Goal: Task Accomplishment & Management: Manage account settings

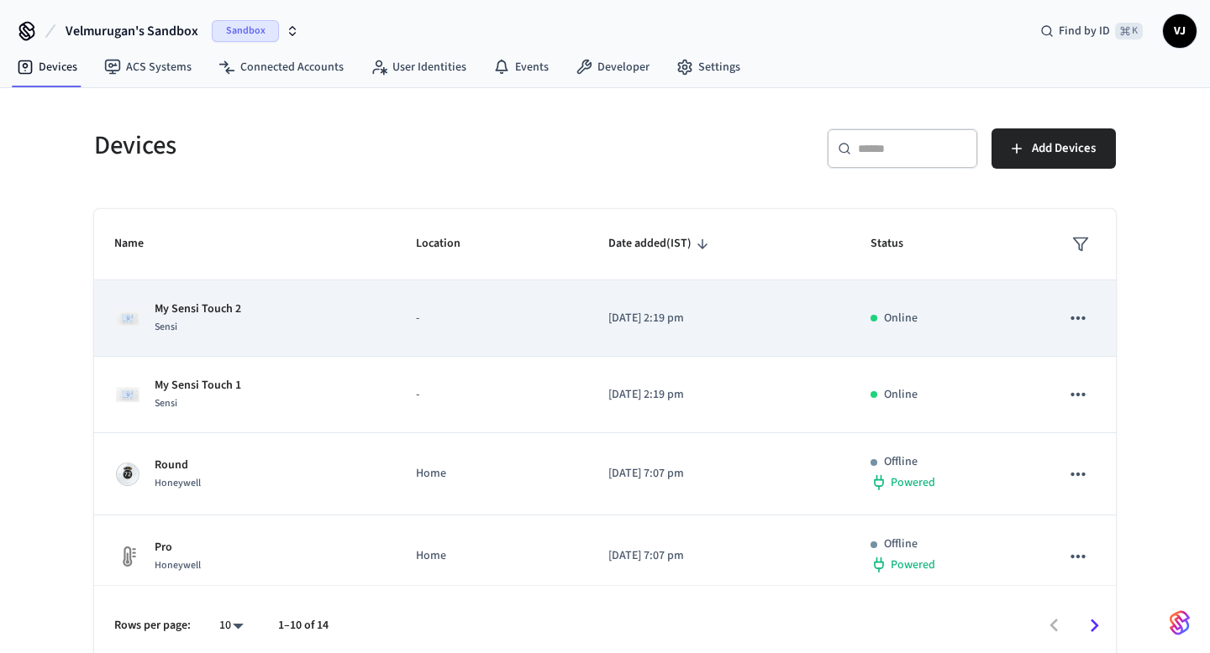
click at [187, 313] on p "My Sensi Touch 2" at bounding box center [198, 310] width 87 height 18
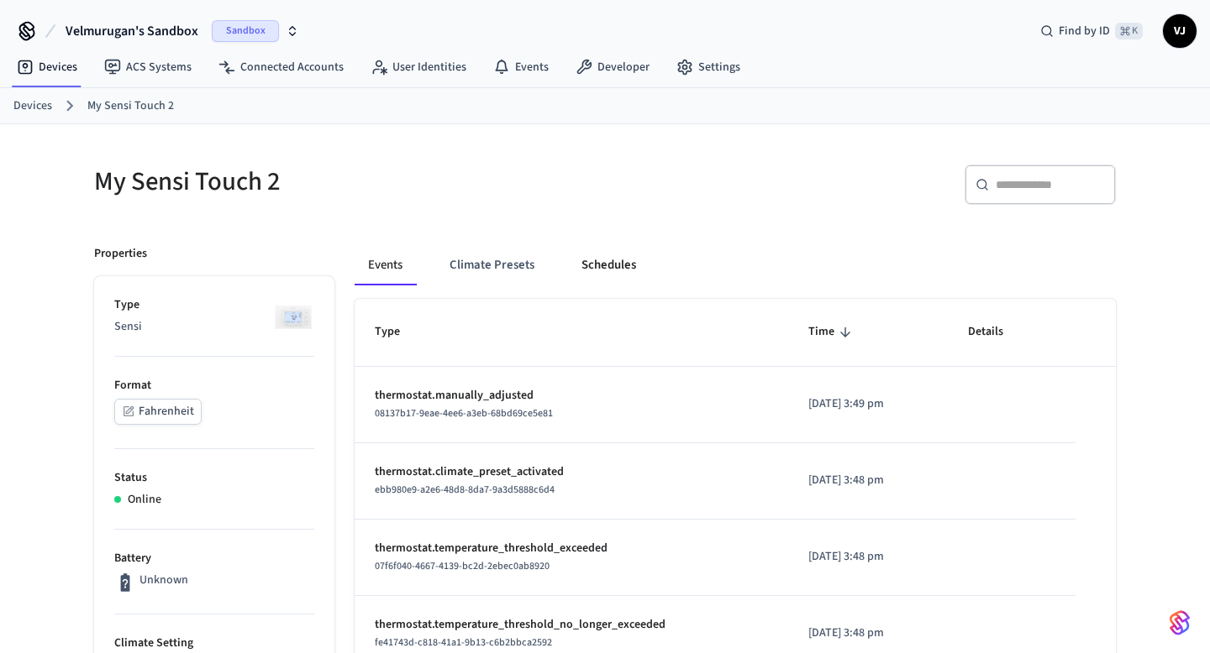
click at [608, 264] on button "Schedules" at bounding box center [608, 265] width 81 height 40
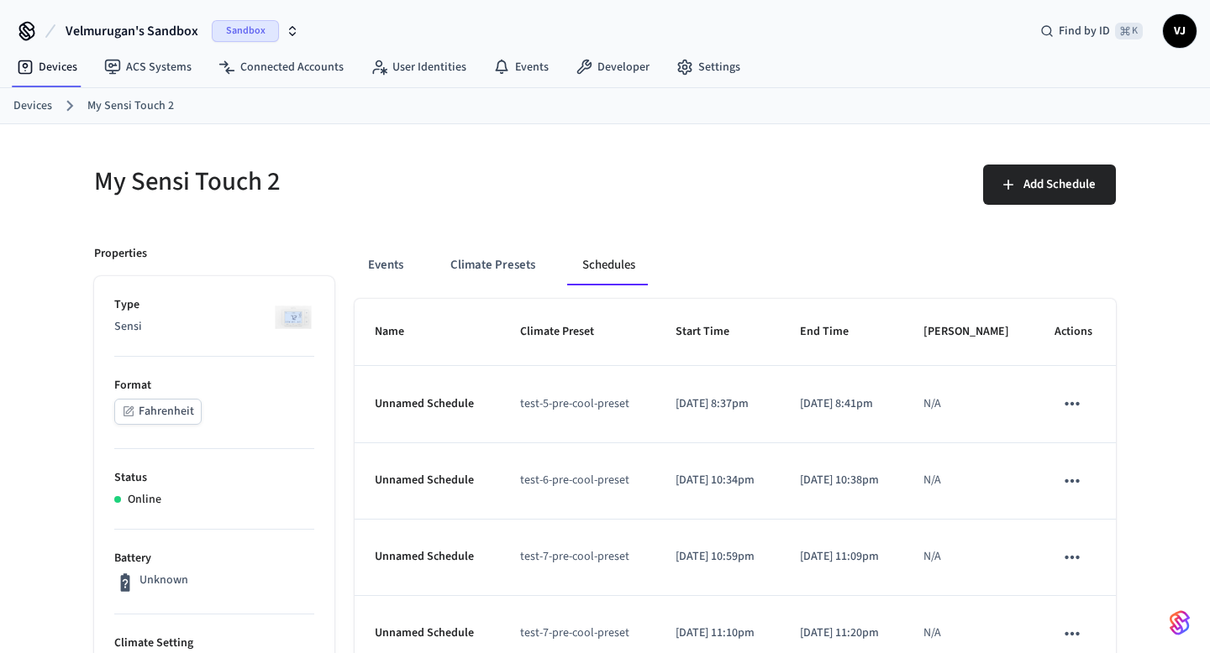
click at [43, 106] on link "Devices" at bounding box center [32, 106] width 39 height 18
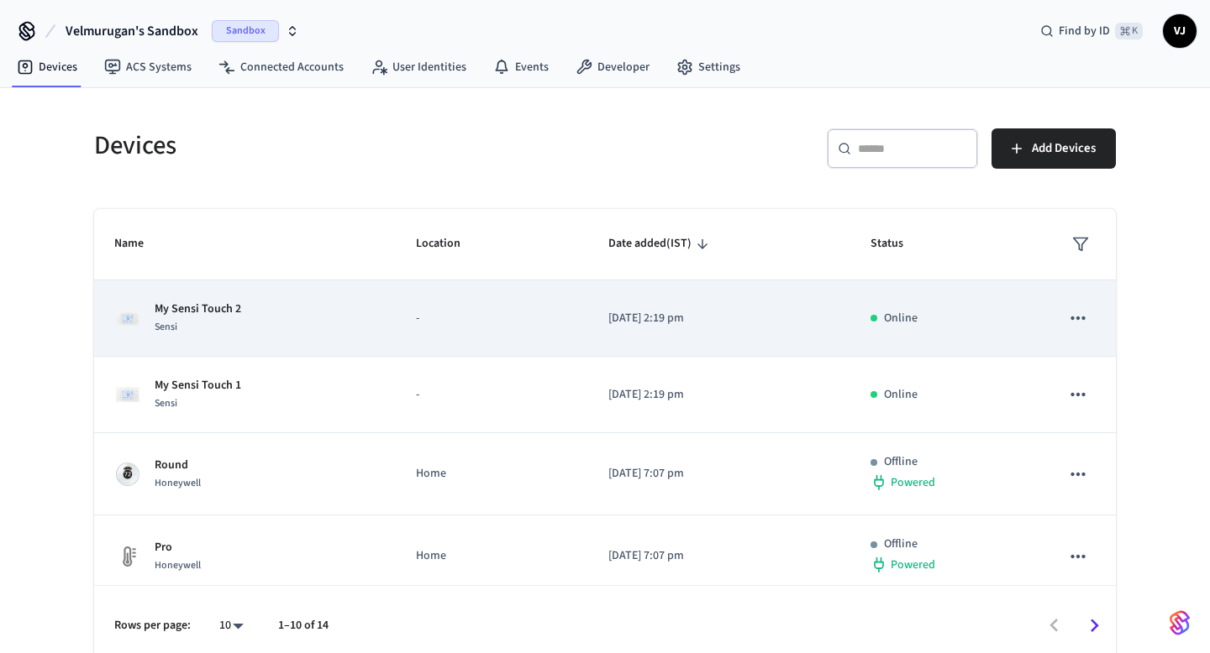
click at [177, 312] on p "My Sensi Touch 2" at bounding box center [198, 310] width 87 height 18
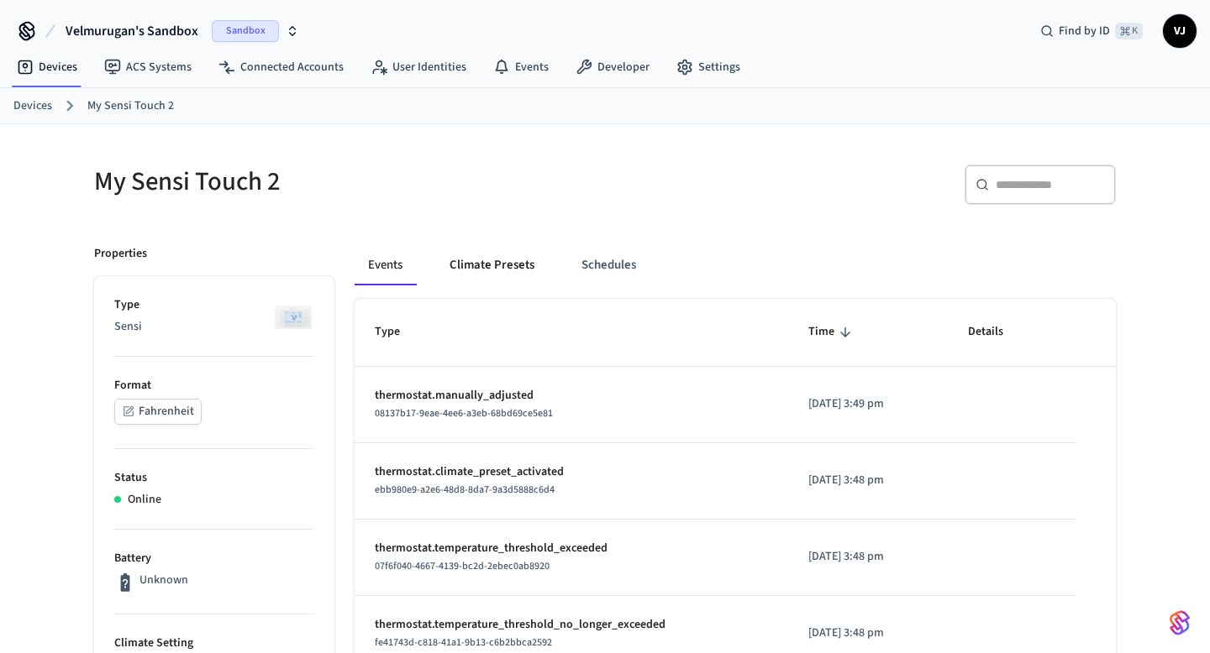
click at [506, 270] on button "Climate Presets" at bounding box center [492, 265] width 112 height 40
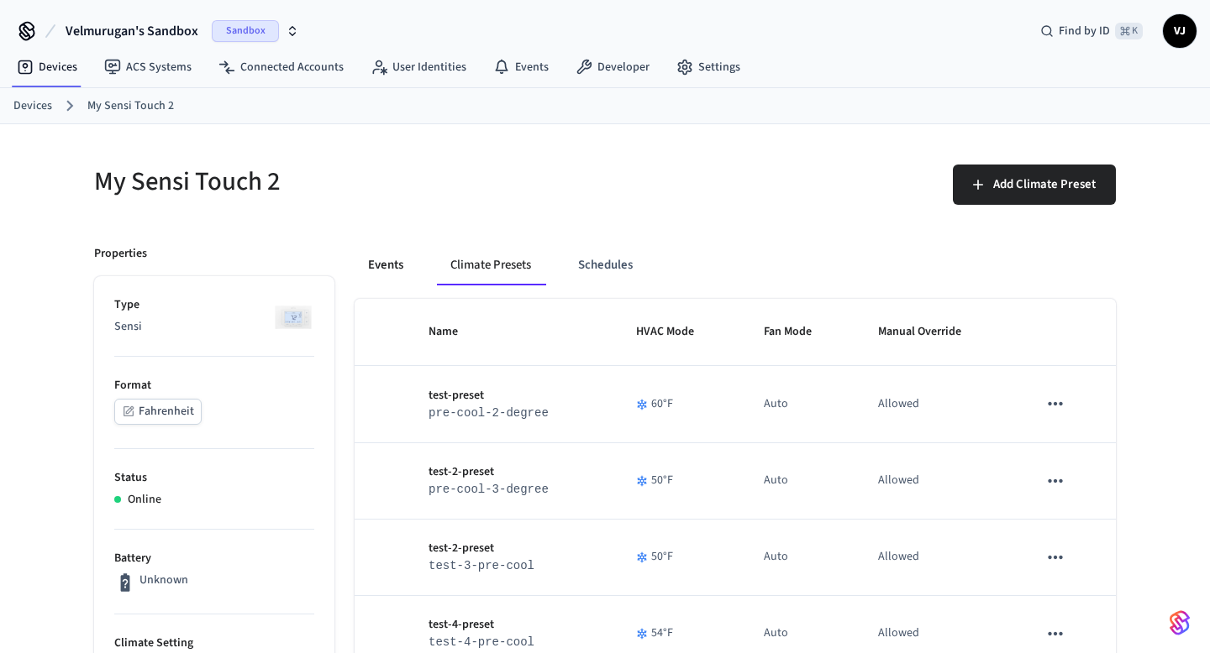
click at [396, 273] on button "Events" at bounding box center [385, 265] width 62 height 40
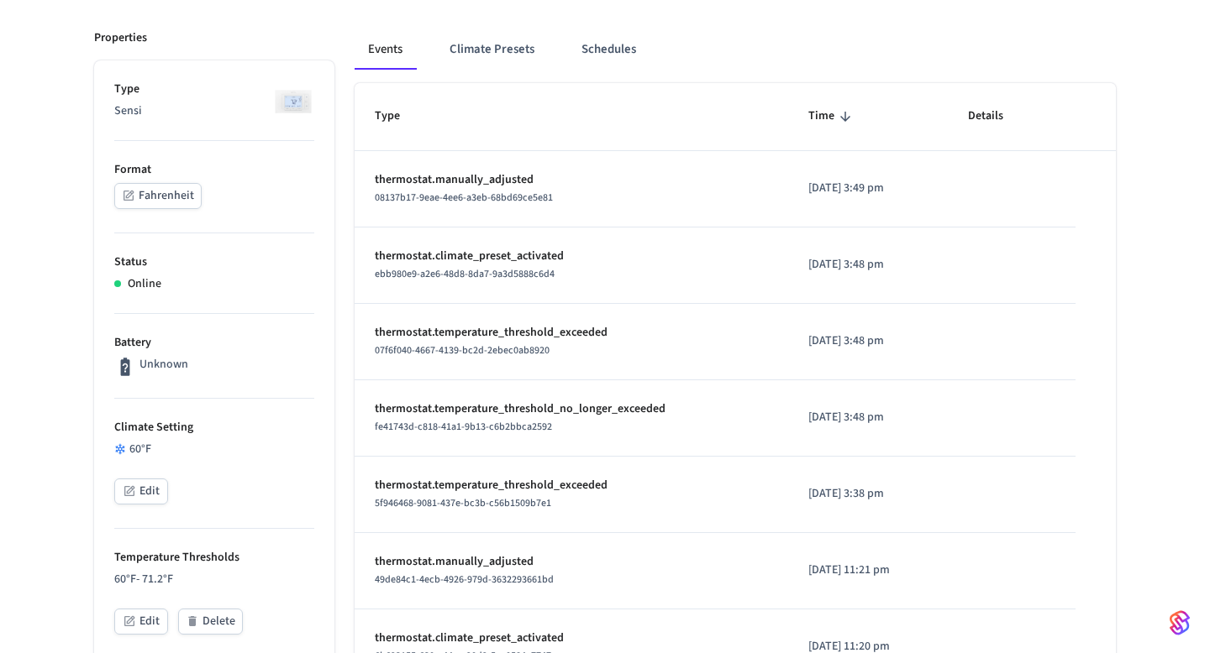
scroll to position [218, 0]
click at [149, 491] on button "Edit" at bounding box center [141, 490] width 54 height 26
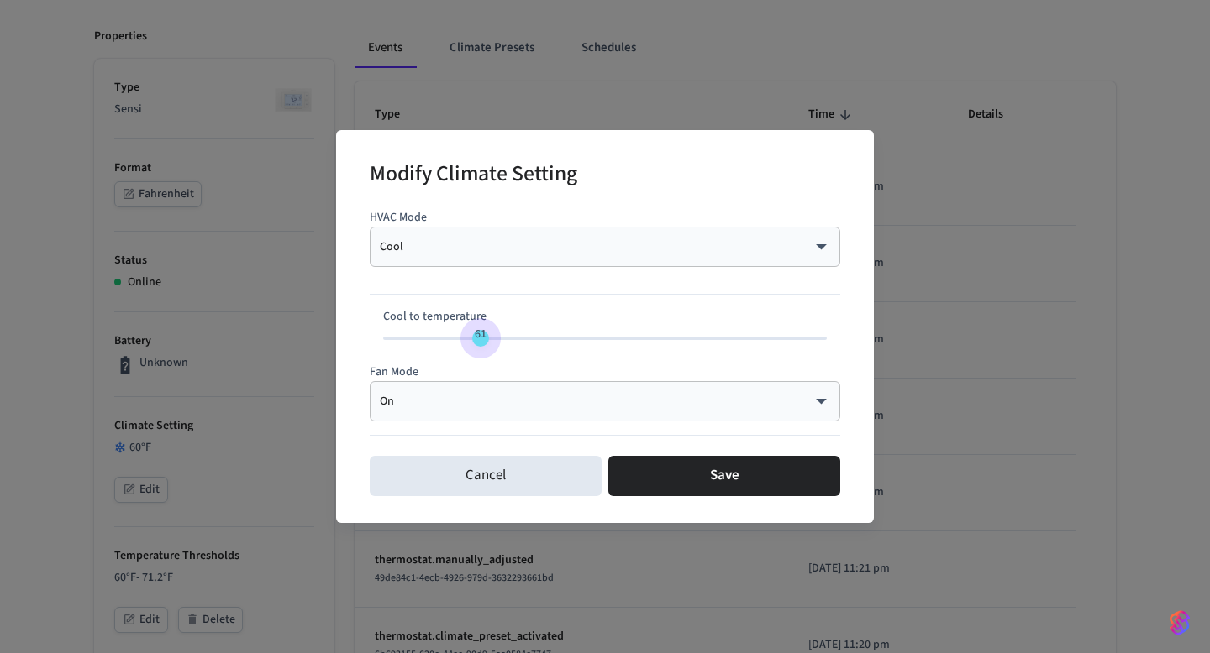
click at [477, 339] on span "61" at bounding box center [481, 334] width 12 height 17
click at [518, 259] on div "Cool **** ​" at bounding box center [605, 247] width 470 height 40
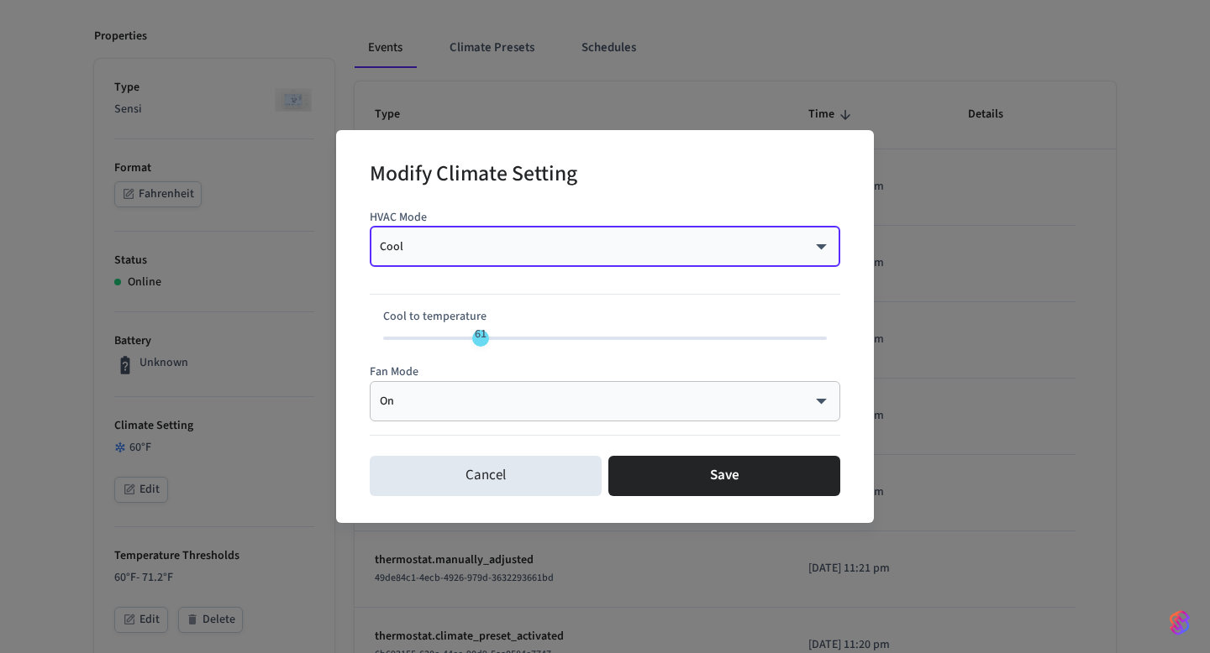
click at [518, 259] on div "Cool **** ​" at bounding box center [605, 247] width 470 height 40
click at [822, 246] on body "Velmurugan's Sandbox Sandbox Find by ID ⌘ K VJ Devices ACS Systems Connected Ac…" at bounding box center [605, 655] width 1210 height 1747
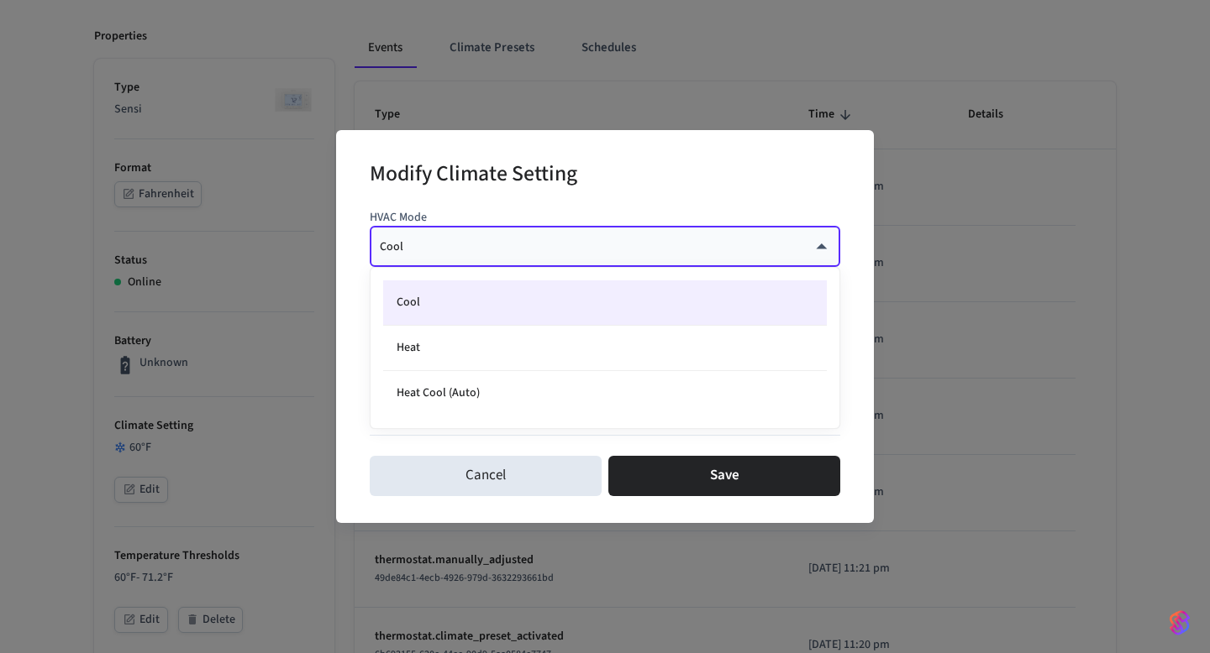
click at [818, 171] on div at bounding box center [605, 326] width 1210 height 653
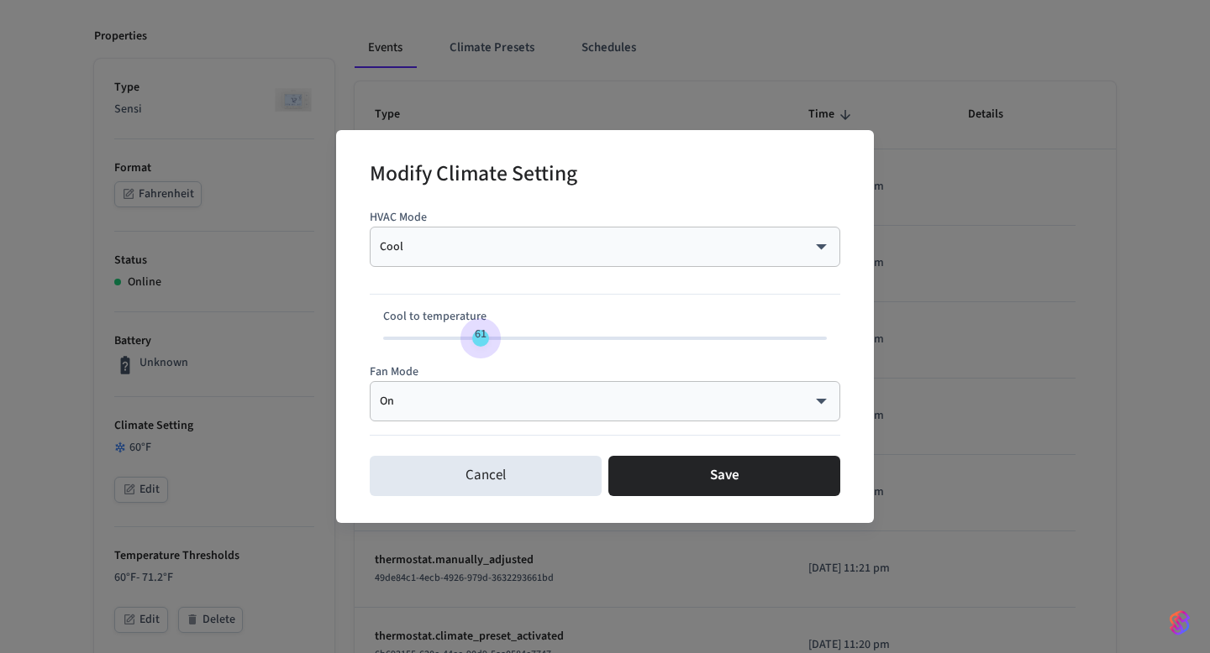
click at [482, 335] on span "61" at bounding box center [481, 334] width 12 height 17
click at [411, 358] on div "HVAC Mode Cool **** ​ Cool to temperature 61 Fan Mode On ** ​" at bounding box center [605, 325] width 470 height 247
type input "**"
drag, startPoint x: 484, startPoint y: 336, endPoint x: 498, endPoint y: 348, distance: 18.5
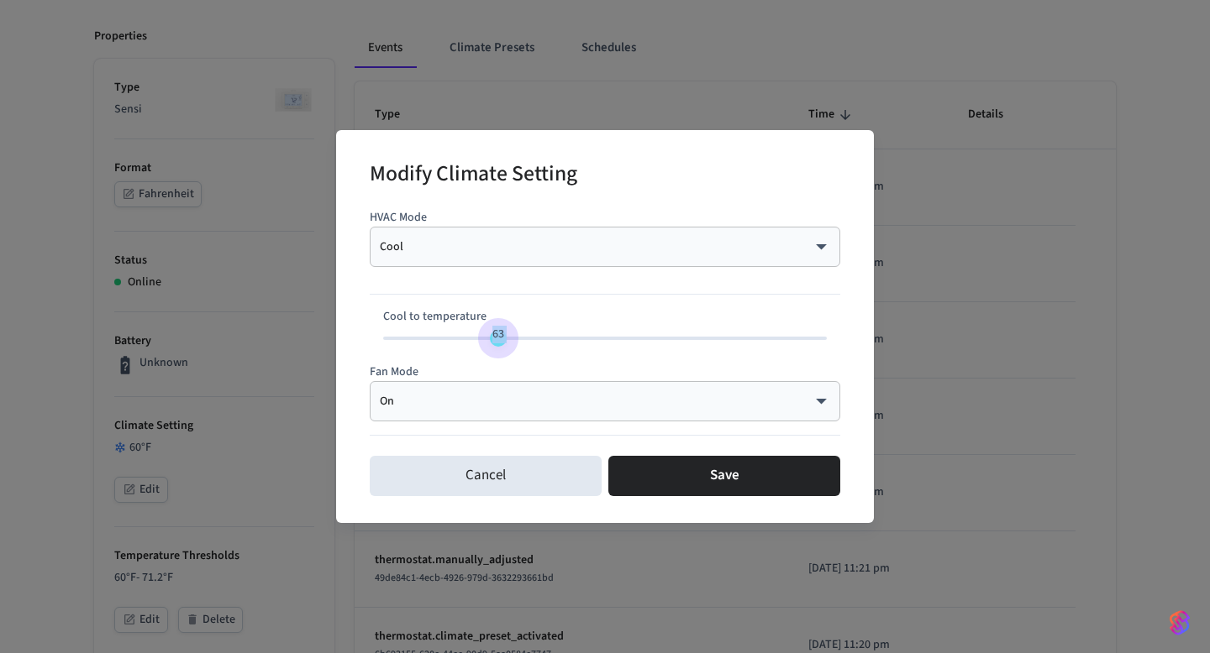
click at [498, 347] on span "63" at bounding box center [498, 335] width 32 height 24
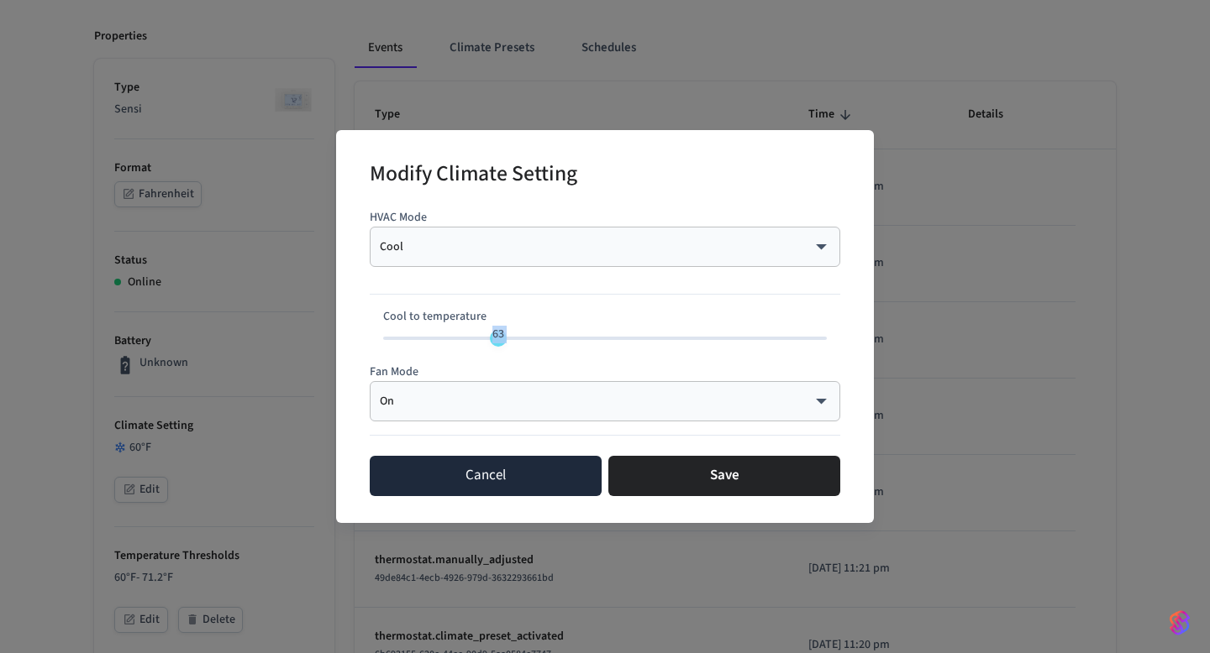
click at [480, 468] on button "Cancel" at bounding box center [486, 476] width 232 height 40
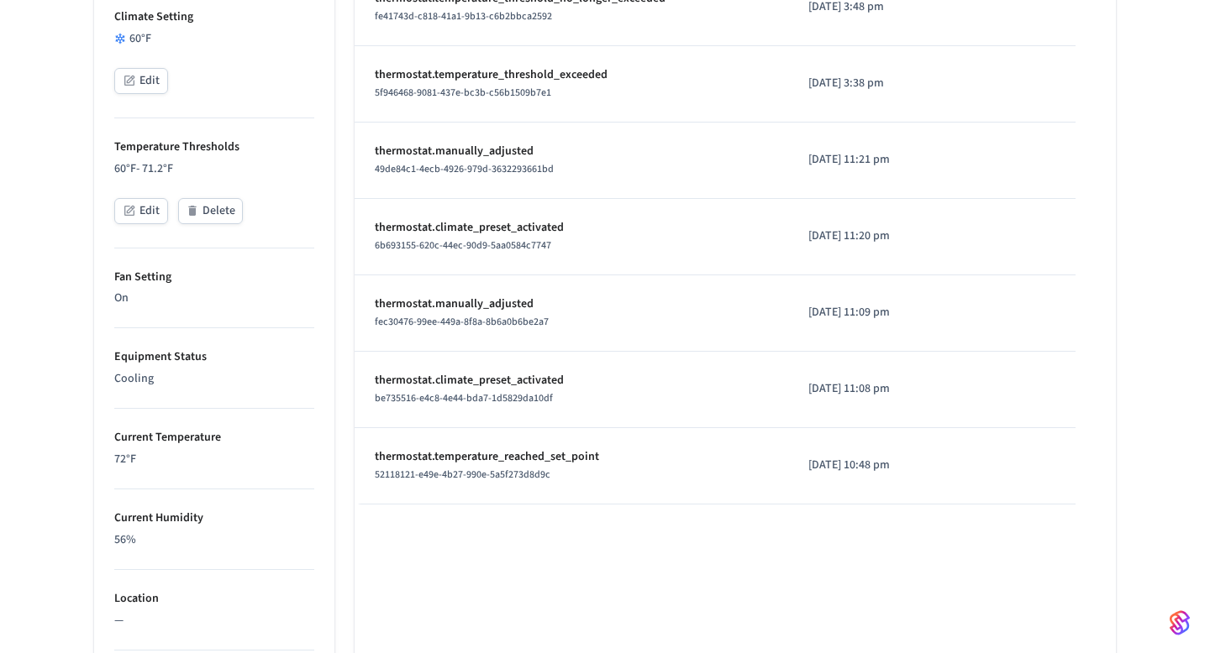
scroll to position [627, 0]
click at [144, 207] on button "Edit" at bounding box center [141, 210] width 54 height 26
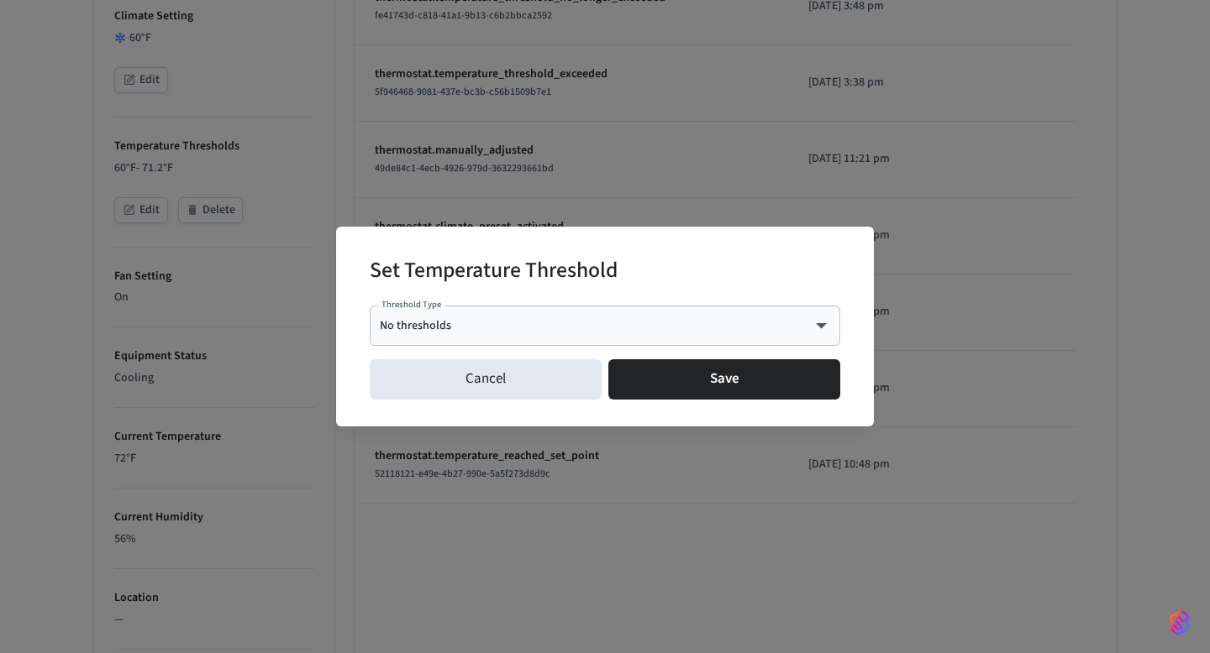
click at [442, 328] on body "Velmurugan's Sandbox Sandbox Find by ID ⌘ K VJ Devices ACS Systems Connected Ac…" at bounding box center [605, 246] width 1210 height 1747
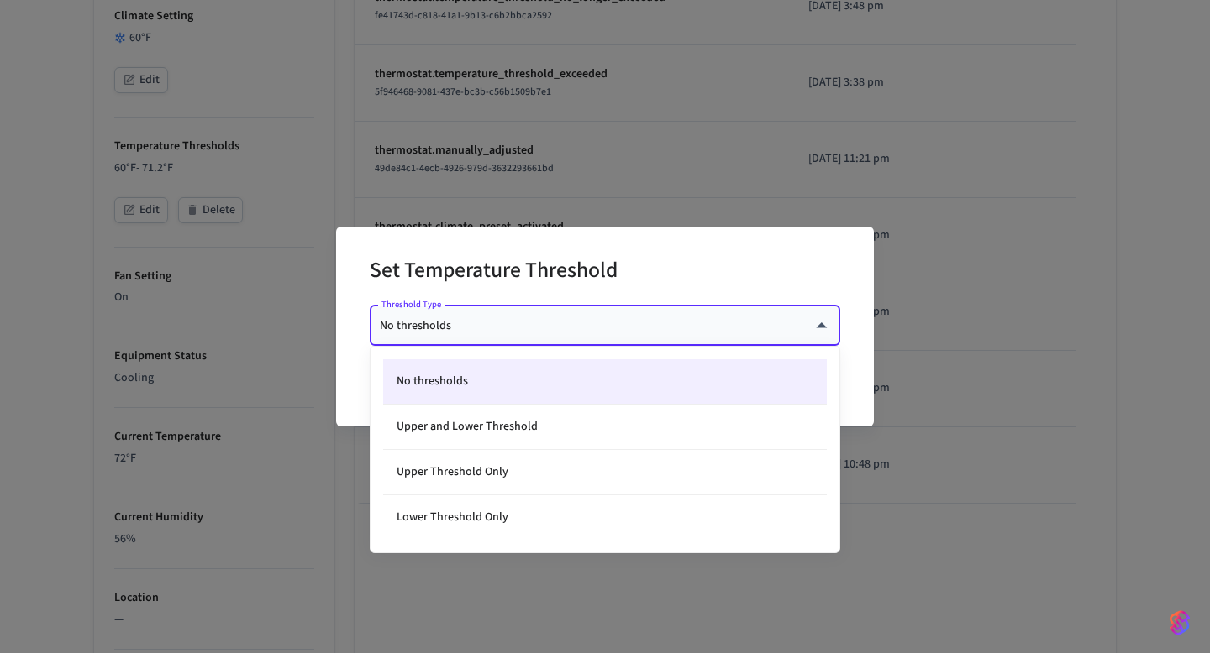
click at [529, 227] on div at bounding box center [605, 326] width 1210 height 653
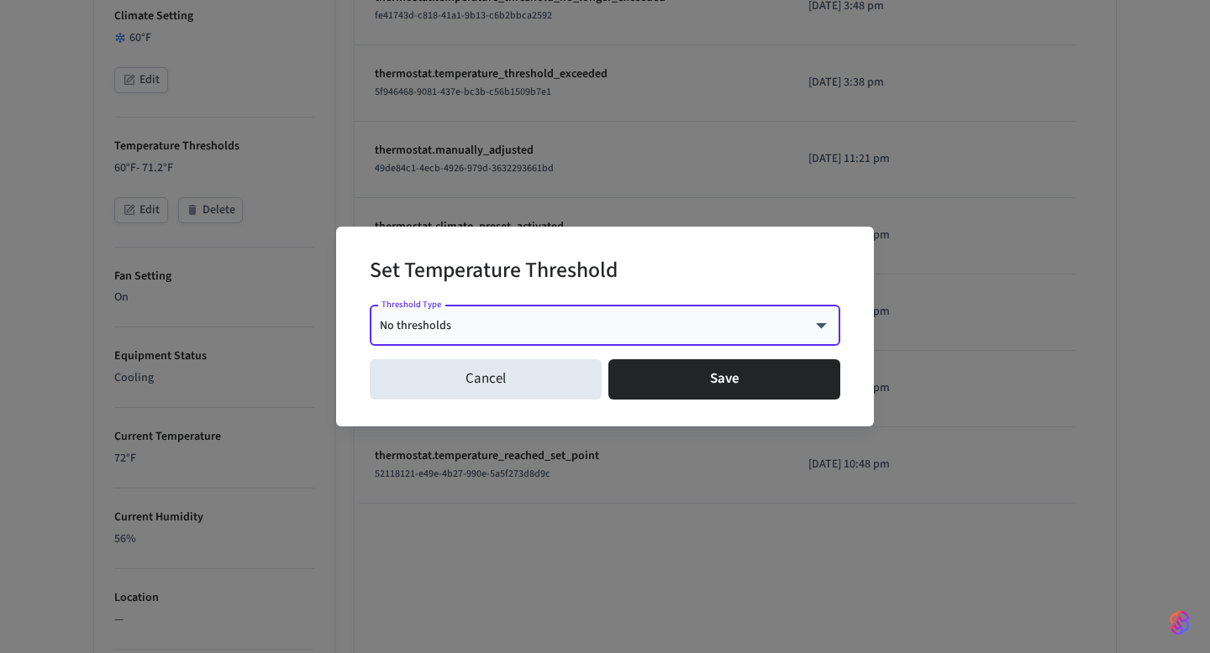
click at [740, 77] on div "Set Temperature Threshold Threshold Type No thresholds **** Threshold Type Canc…" at bounding box center [605, 326] width 1210 height 653
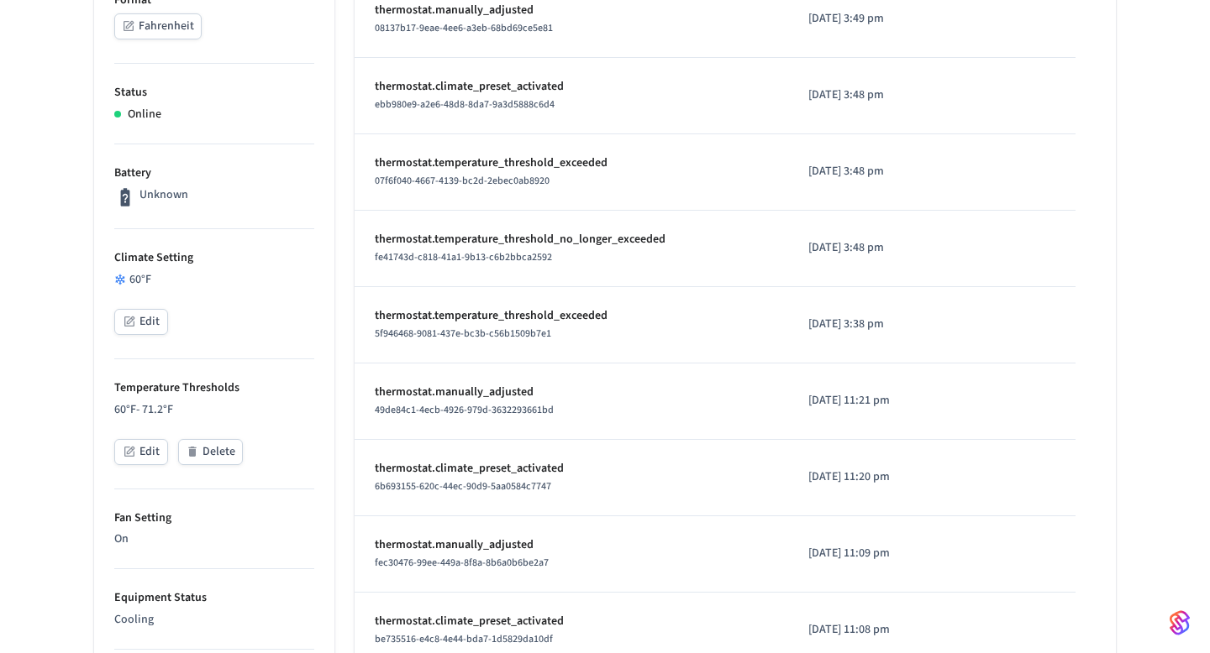
scroll to position [0, 0]
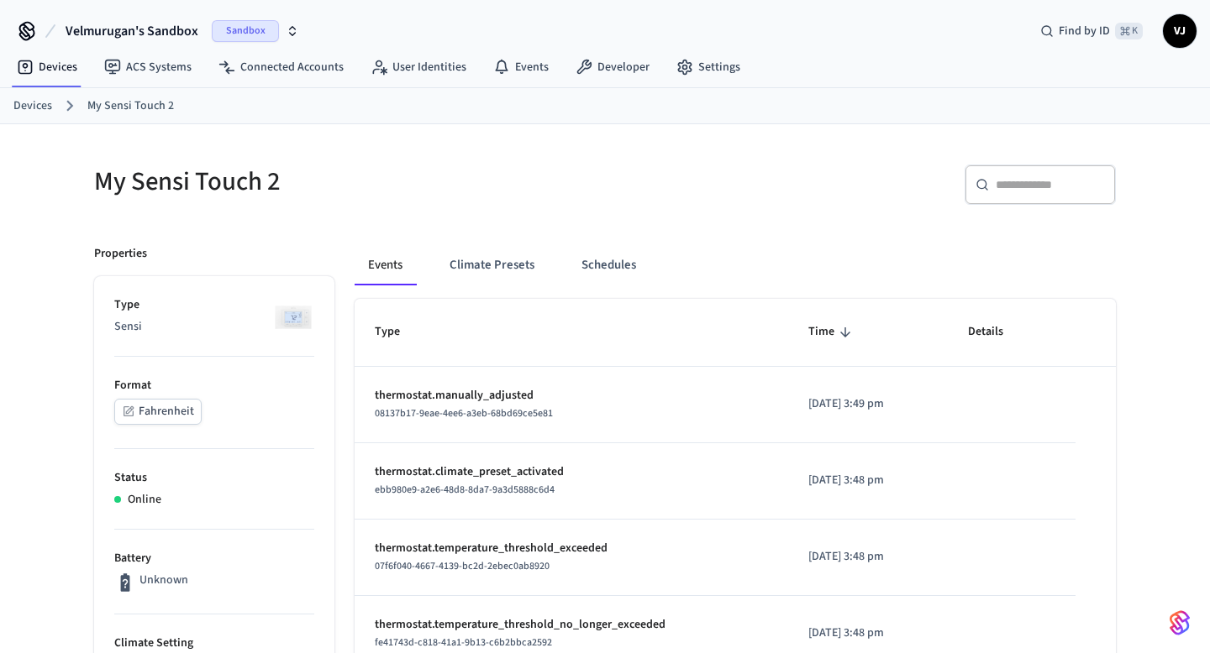
click at [248, 176] on h5 "My Sensi Touch 2" at bounding box center [344, 182] width 501 height 34
drag, startPoint x: 292, startPoint y: 169, endPoint x: 79, endPoint y: 144, distance: 214.7
click at [79, 144] on div "My Sensi Touch 2" at bounding box center [334, 181] width 521 height 74
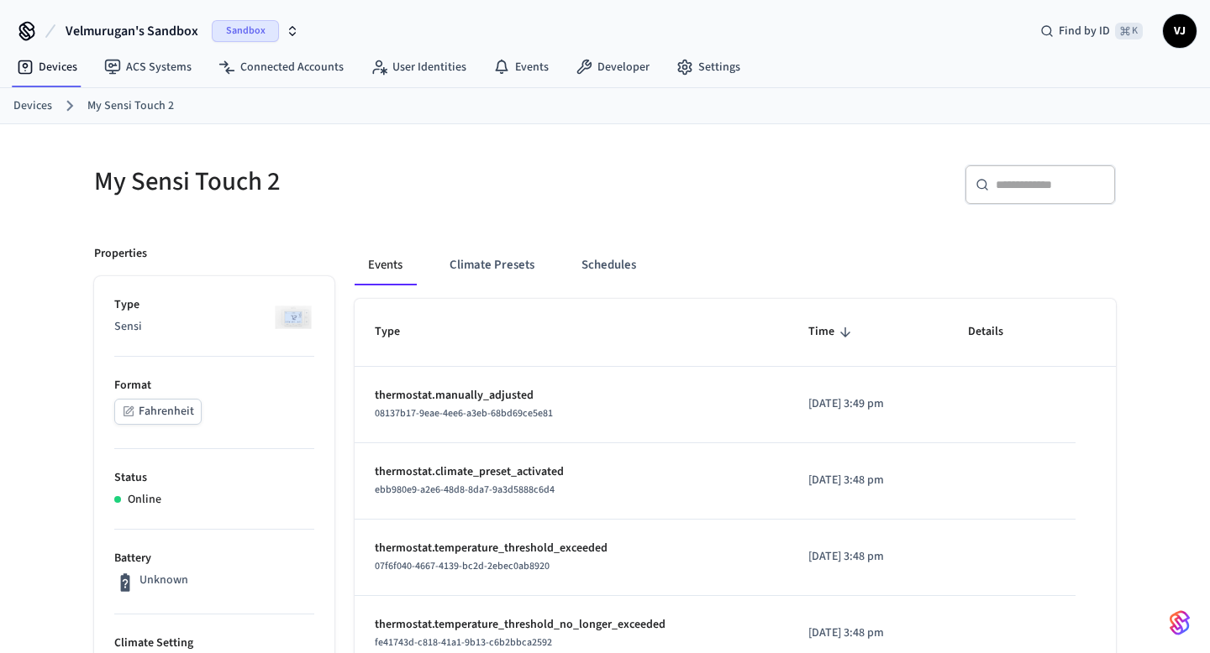
click at [8, 123] on div "Devices My Sensi Touch 2" at bounding box center [605, 106] width 1210 height 36
